Goal: Find specific page/section: Find specific page/section

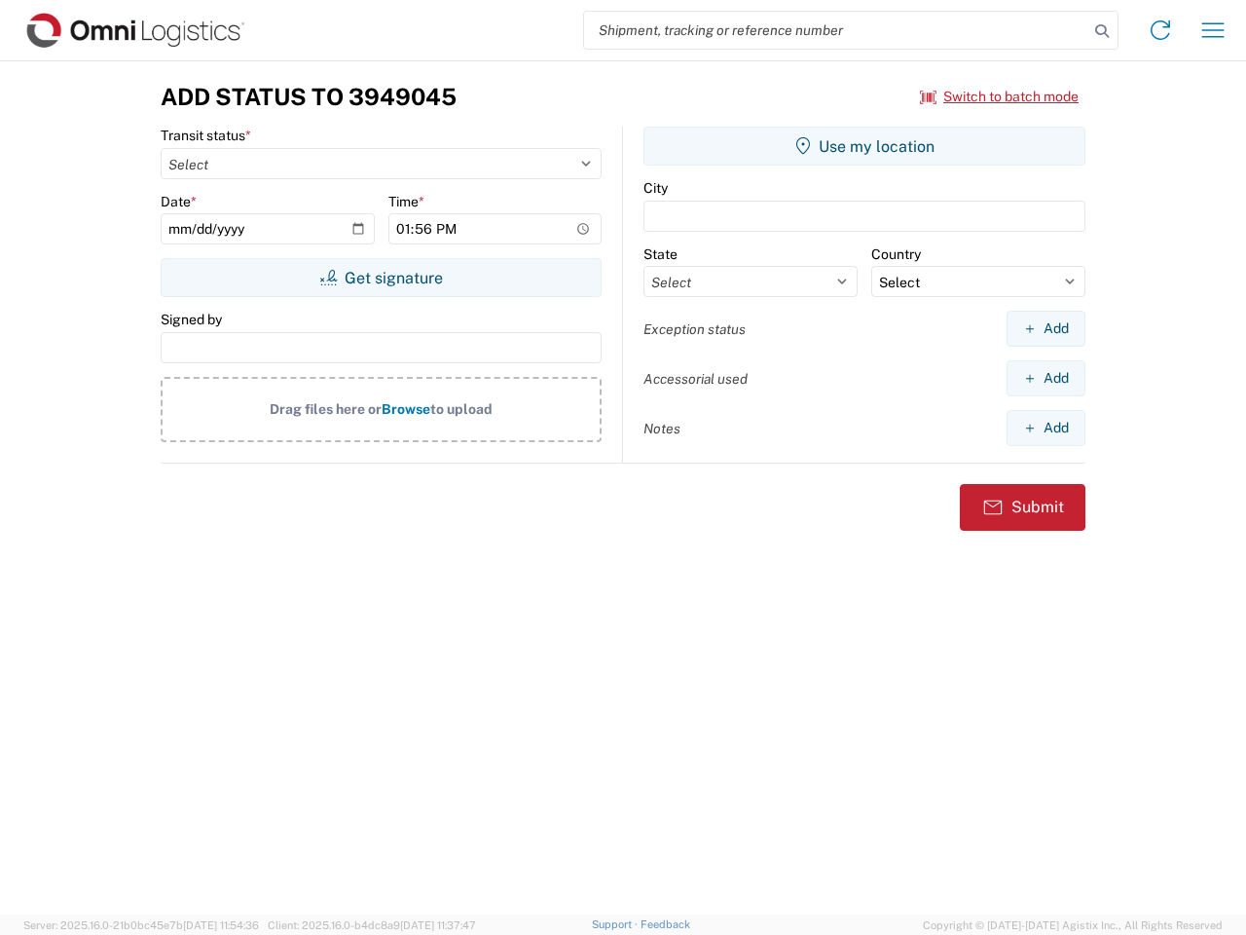
click at [836, 30] on input "search" at bounding box center [836, 30] width 504 height 37
click at [1102, 31] on icon at bounding box center [1102, 31] width 27 height 27
click at [1161, 30] on icon at bounding box center [1160, 30] width 31 height 31
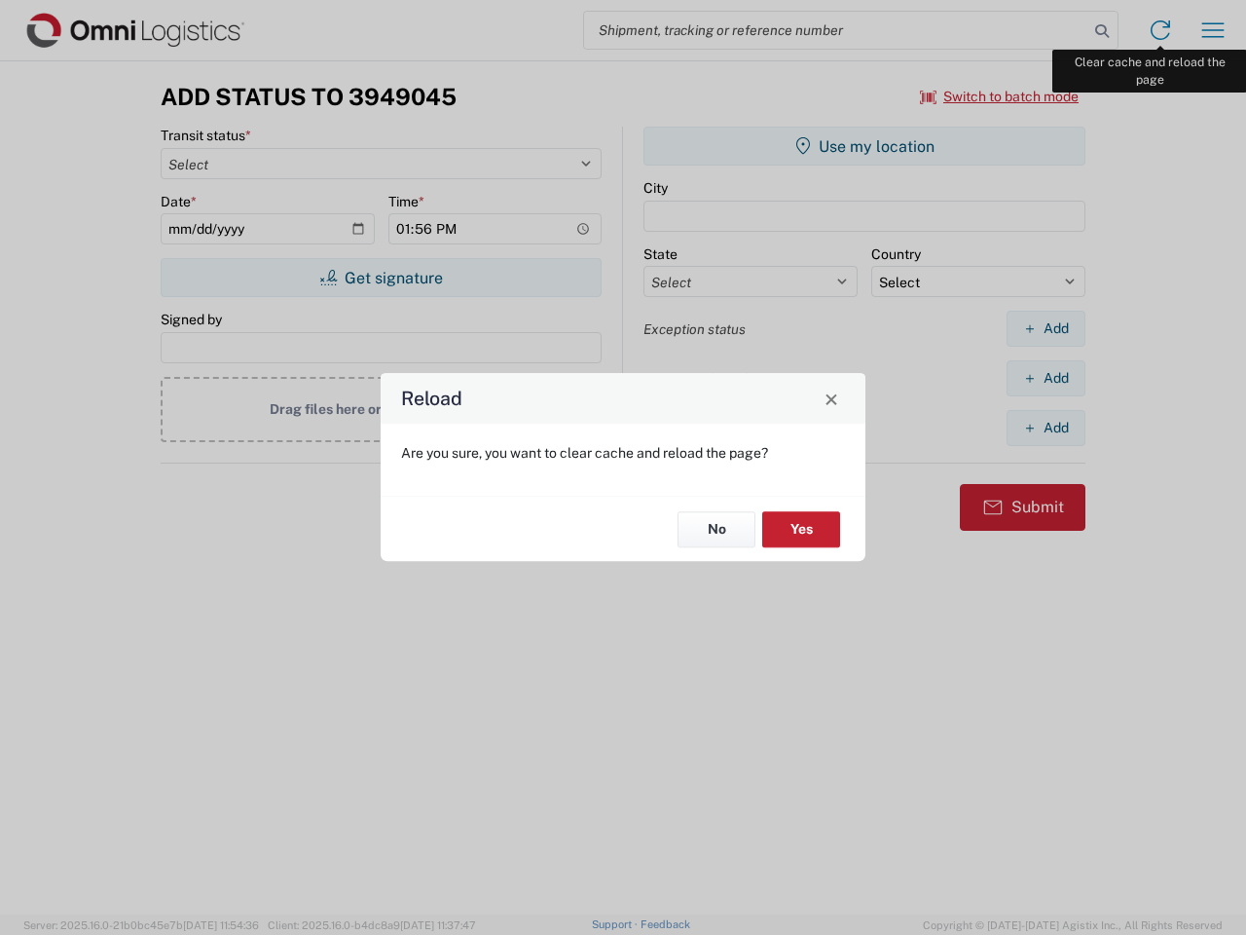
click at [1213, 30] on div "Reload Are you sure, you want to clear cache and reload the page? No Yes" at bounding box center [623, 467] width 1246 height 935
click at [1000, 96] on div "Reload Are you sure, you want to clear cache and reload the page? No Yes" at bounding box center [623, 467] width 1246 height 935
click at [381, 278] on div "Reload Are you sure, you want to clear cache and reload the page? No Yes" at bounding box center [623, 467] width 1246 height 935
click at [865, 146] on div "Reload Are you sure, you want to clear cache and reload the page? No Yes" at bounding box center [623, 467] width 1246 height 935
click at [1046, 328] on div "Reload Are you sure, you want to clear cache and reload the page? No Yes" at bounding box center [623, 467] width 1246 height 935
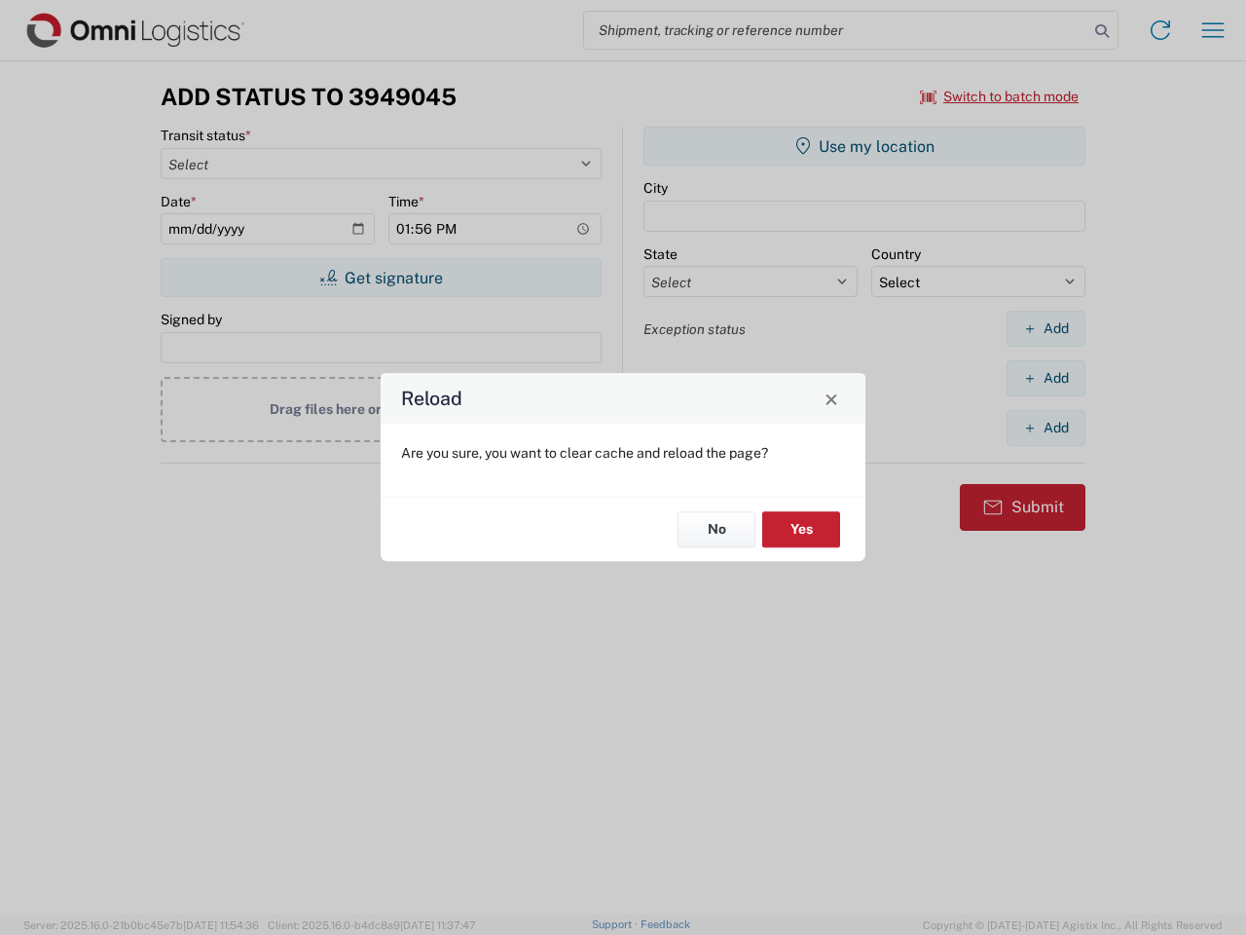
click at [1046, 378] on div "Reload Are you sure, you want to clear cache and reload the page? No Yes" at bounding box center [623, 467] width 1246 height 935
click at [1046, 427] on div "Reload Are you sure, you want to clear cache and reload the page? No Yes" at bounding box center [623, 467] width 1246 height 935
